Goal: Information Seeking & Learning: Learn about a topic

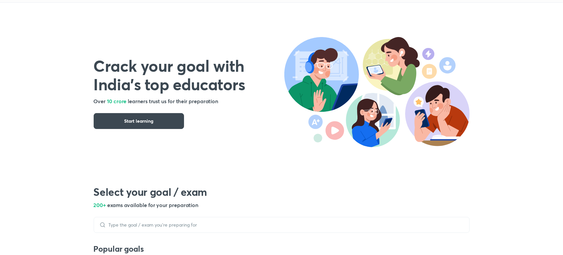
scroll to position [23, 0]
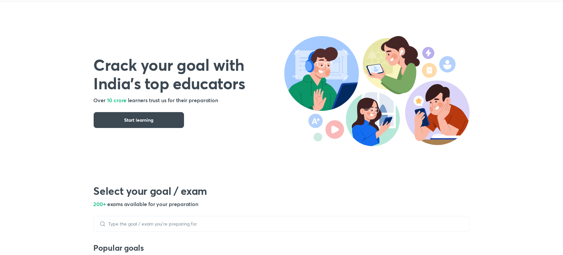
click at [167, 75] on h1 "Crack your goal with India’s top educators" at bounding box center [189, 73] width 191 height 37
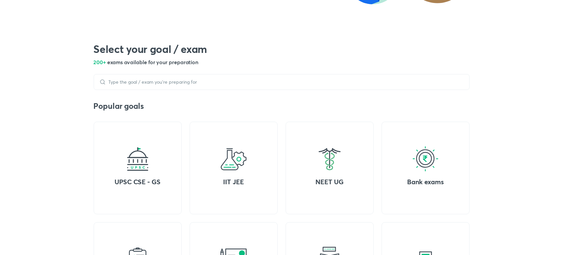
scroll to position [179, 0]
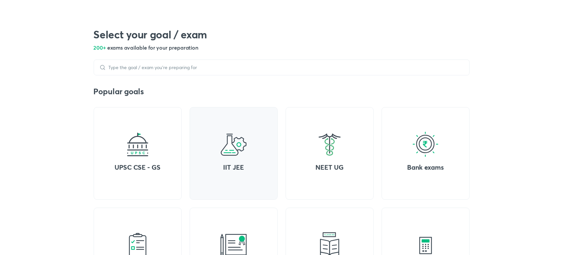
click at [252, 135] on div "IIT JEE" at bounding box center [234, 153] width 88 height 93
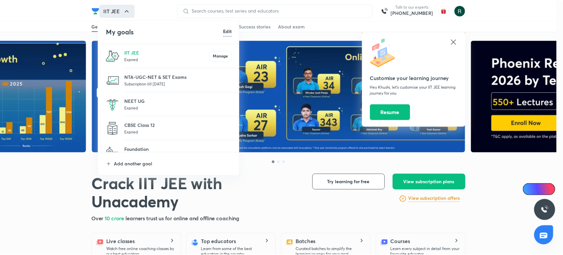
scroll to position [29, 0]
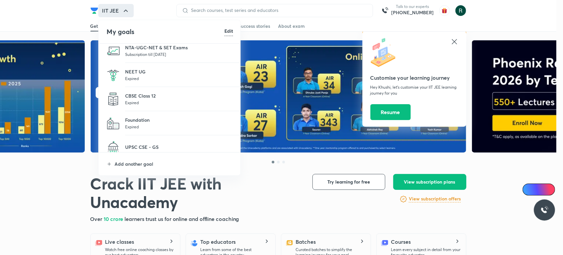
click at [144, 78] on p "Expired" at bounding box center [179, 78] width 108 height 7
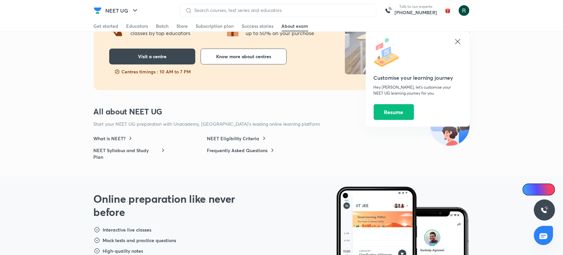
scroll to position [359, 0]
click at [458, 42] on icon at bounding box center [457, 41] width 5 height 5
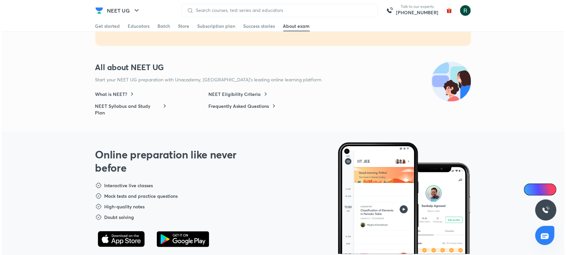
scroll to position [402, 0]
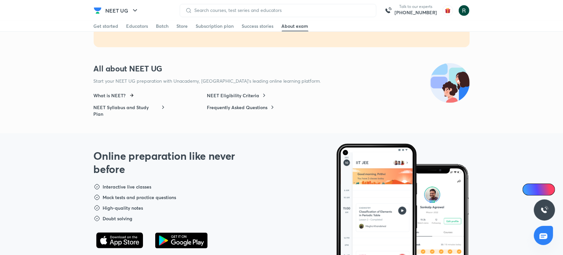
click at [109, 92] on h6 "What is NEET?" at bounding box center [110, 95] width 32 height 7
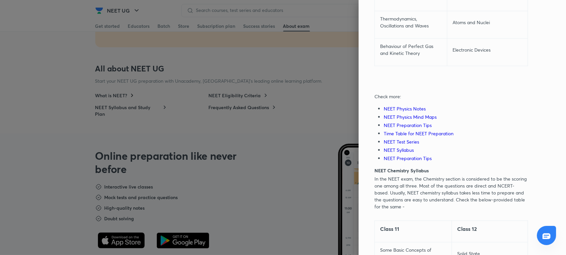
scroll to position [1149, 0]
click at [414, 107] on link "NEET Physics Notes" at bounding box center [405, 110] width 42 height 6
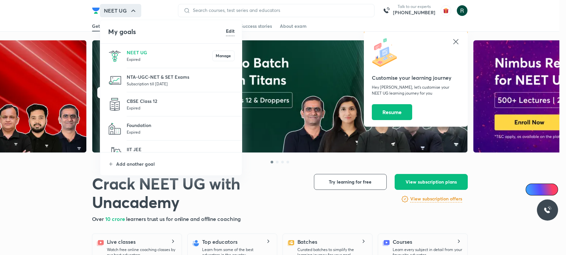
click at [138, 150] on p "IIT JEE" at bounding box center [181, 149] width 108 height 7
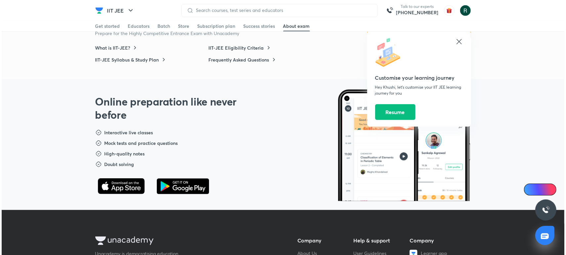
scroll to position [449, 0]
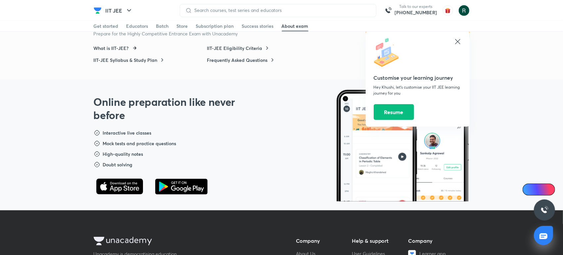
click at [125, 45] on h6 "What is IIT-JEE?" at bounding box center [111, 48] width 35 height 7
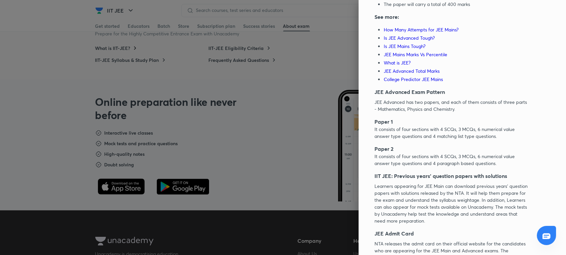
scroll to position [2151, 0]
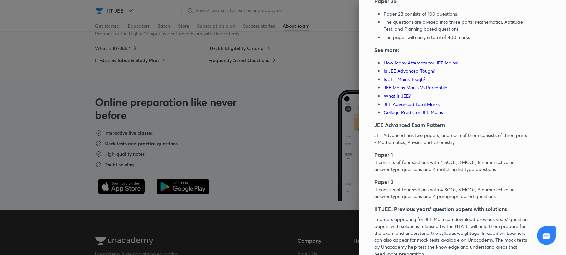
click at [396, 98] on link "What is JEE?" at bounding box center [397, 96] width 27 height 6
click at [397, 91] on link "JEE Mains Marks Vs Percentile" at bounding box center [416, 87] width 64 height 6
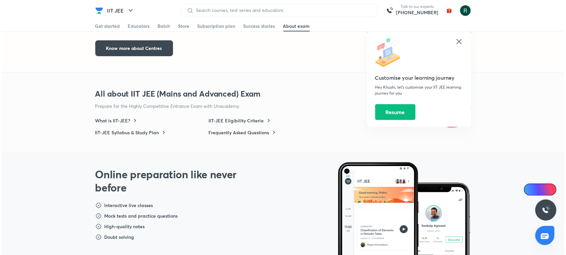
scroll to position [2216, 0]
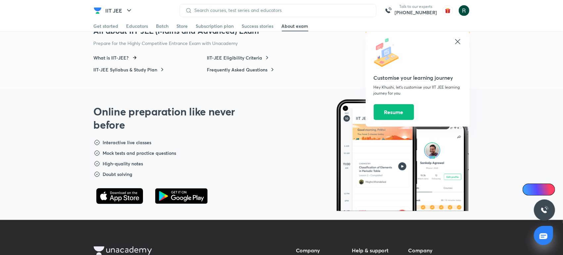
click at [119, 55] on h6 "What is IIT-JEE?" at bounding box center [111, 58] width 35 height 7
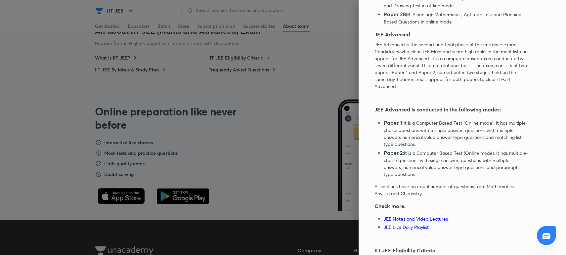
scroll to position [238, 0]
